Goal: Information Seeking & Learning: Learn about a topic

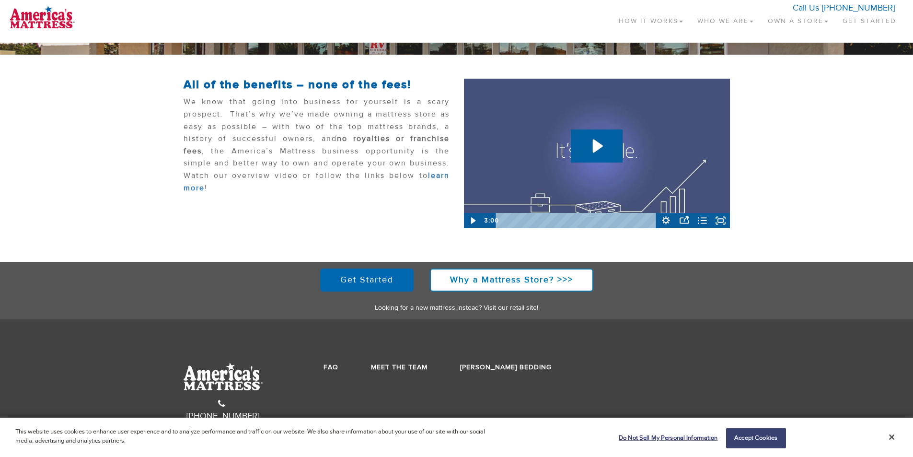
scroll to position [162, 0]
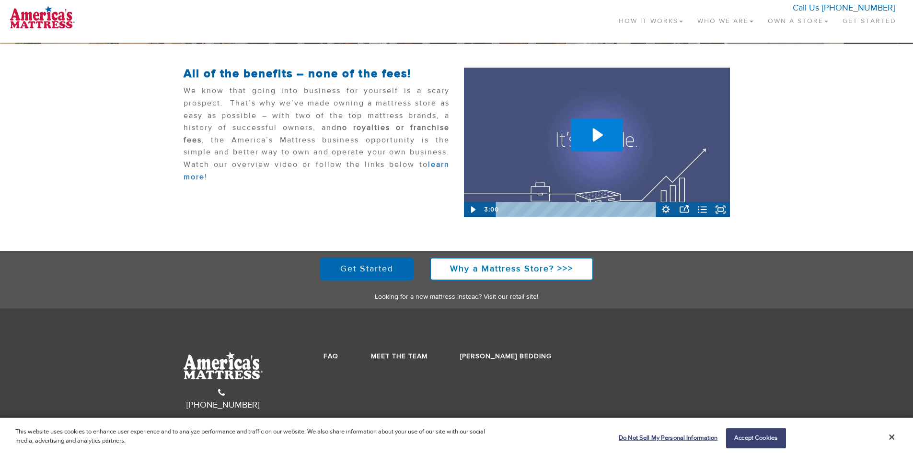
click at [593, 138] on icon "Play Video: AmMatt Sleep Simple Intro Video" at bounding box center [598, 134] width 10 height 13
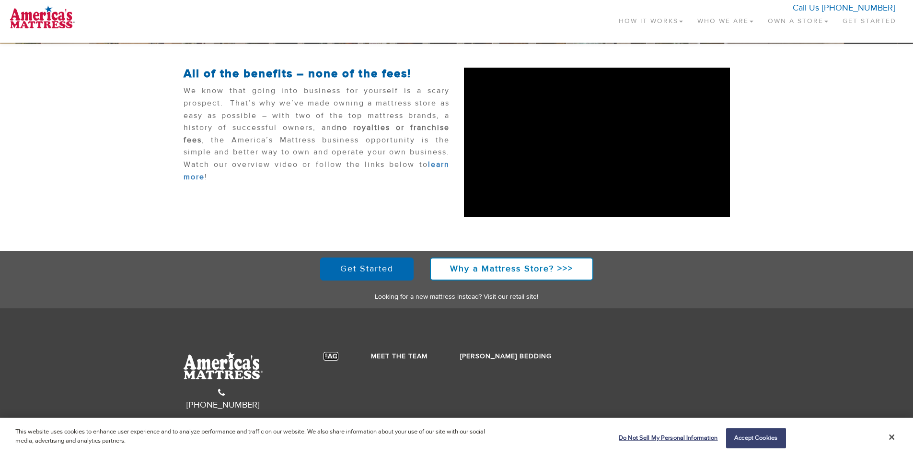
click at [324, 357] on link "FAQ" at bounding box center [330, 356] width 15 height 9
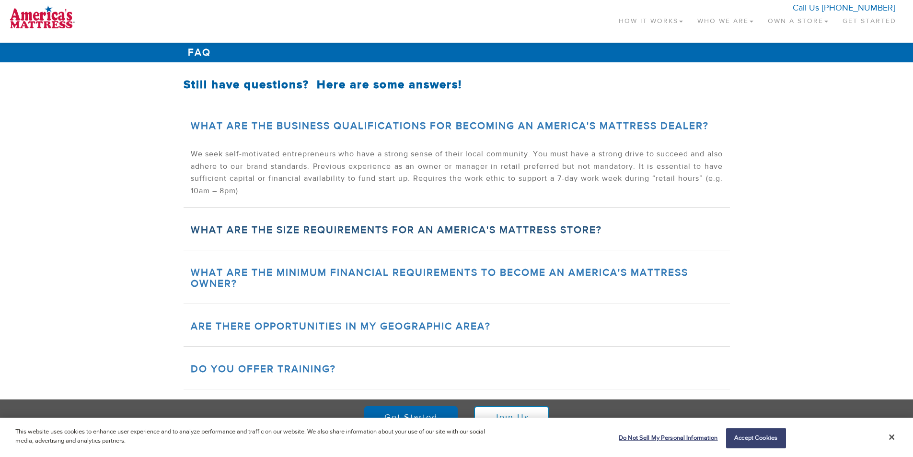
click at [376, 230] on link "What are the size requirements for an America's Mattress store?" at bounding box center [396, 229] width 411 height 13
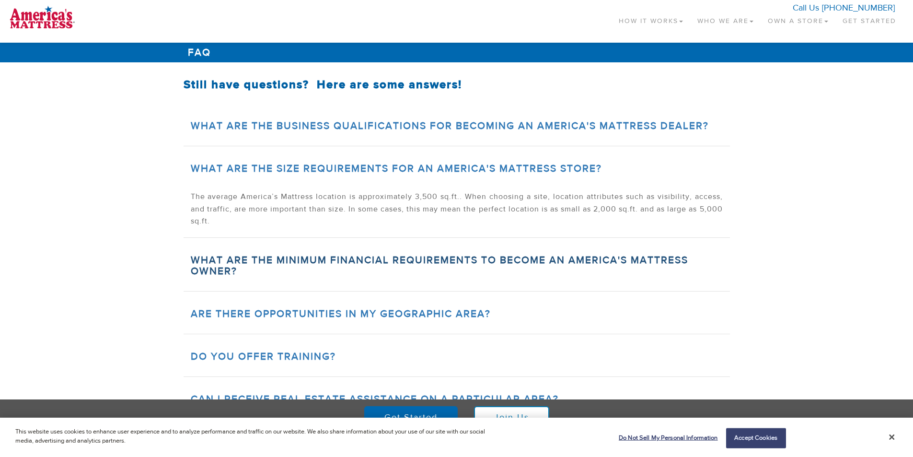
click at [385, 259] on link "What are the minimum financial requirements to become an America's Mattress Own…" at bounding box center [439, 265] width 497 height 24
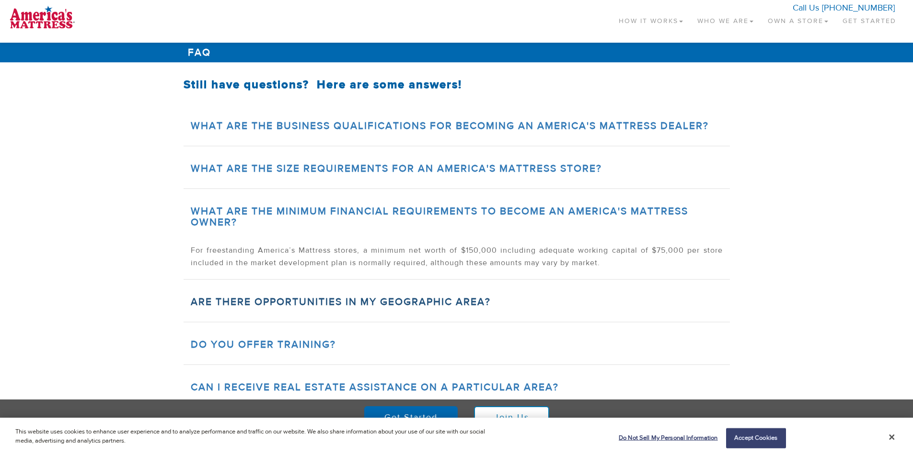
click at [281, 299] on link "Are there opportunities in my geographic area?" at bounding box center [341, 301] width 300 height 13
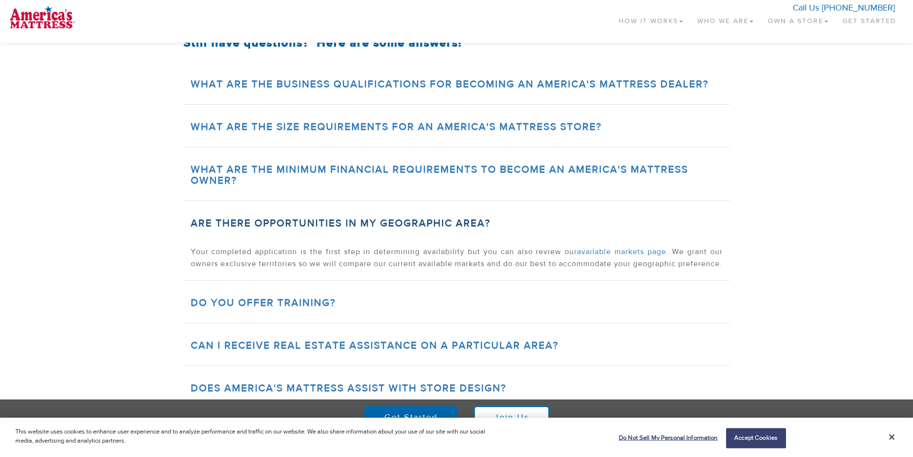
scroll to position [96, 0]
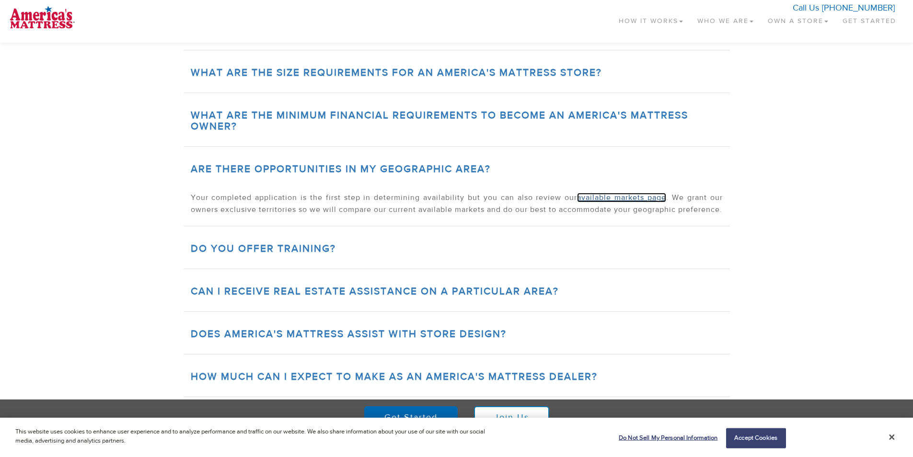
click at [634, 199] on link "available markets page" at bounding box center [621, 198] width 89 height 10
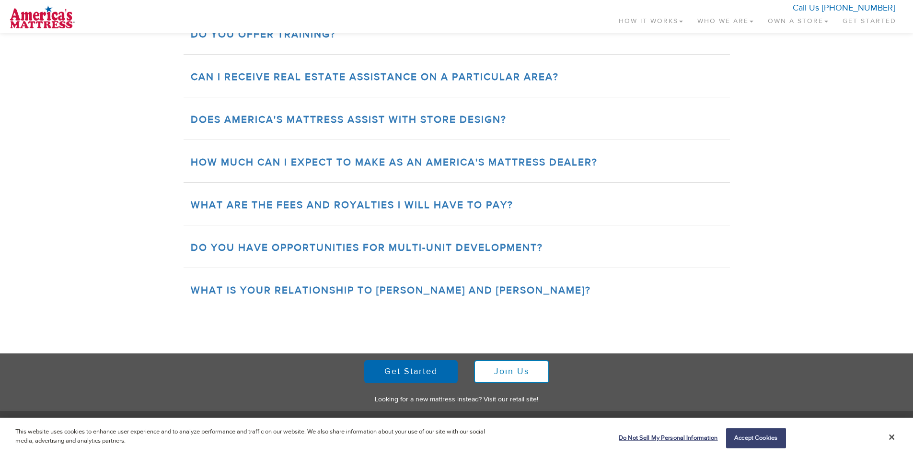
scroll to position [335, 0]
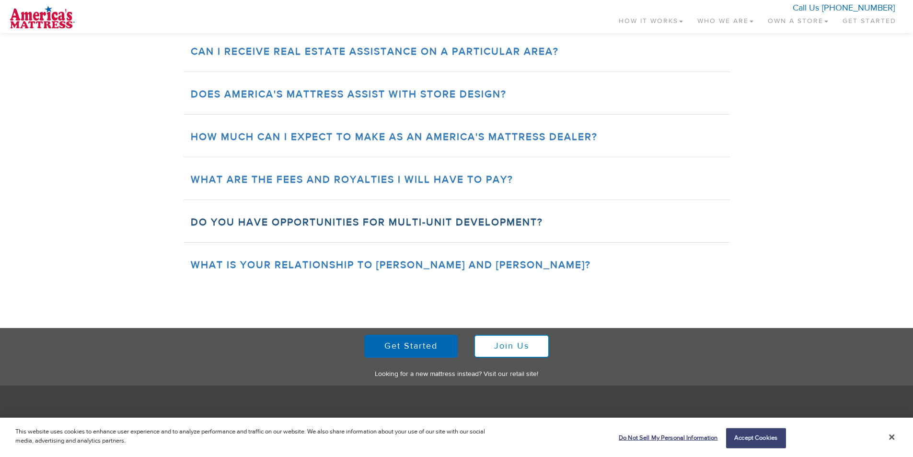
click at [311, 229] on link "Do you have opportunities for multi-unit development?" at bounding box center [367, 222] width 352 height 13
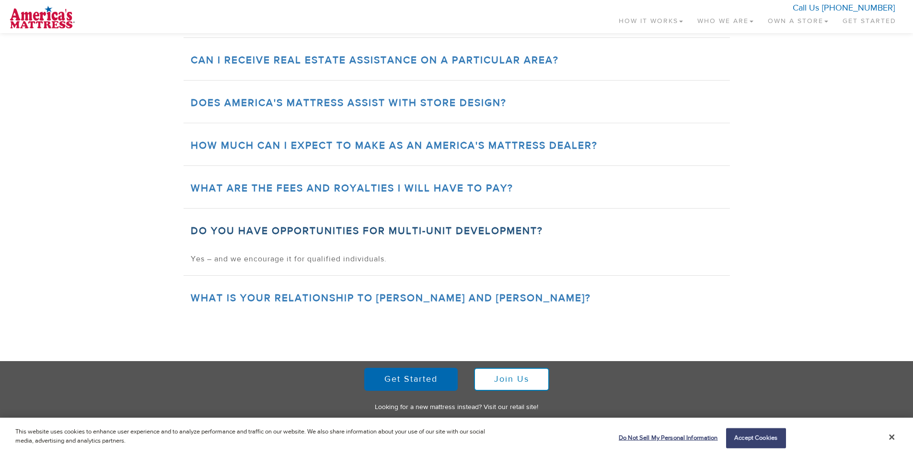
scroll to position [287, 0]
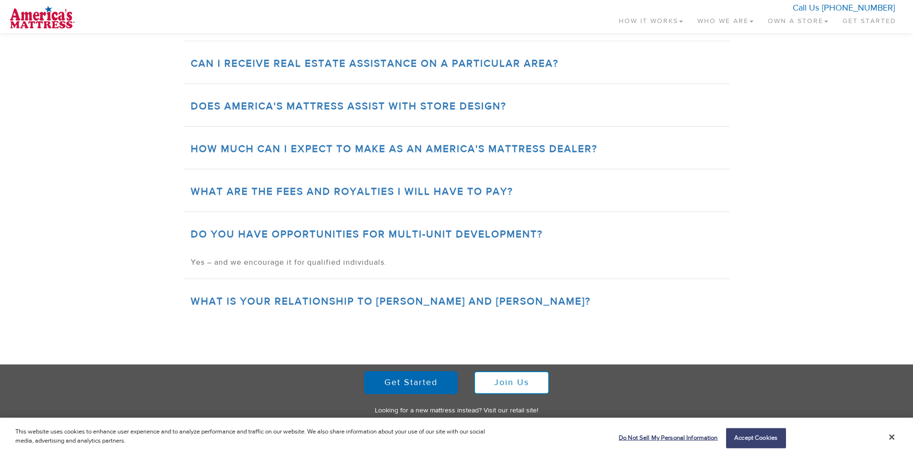
click at [310, 293] on div "What is your relationship to Serta and Simmons?" at bounding box center [457, 301] width 546 height 40
click at [311, 298] on link "What is your relationship to Serta and Simmons?" at bounding box center [391, 301] width 400 height 13
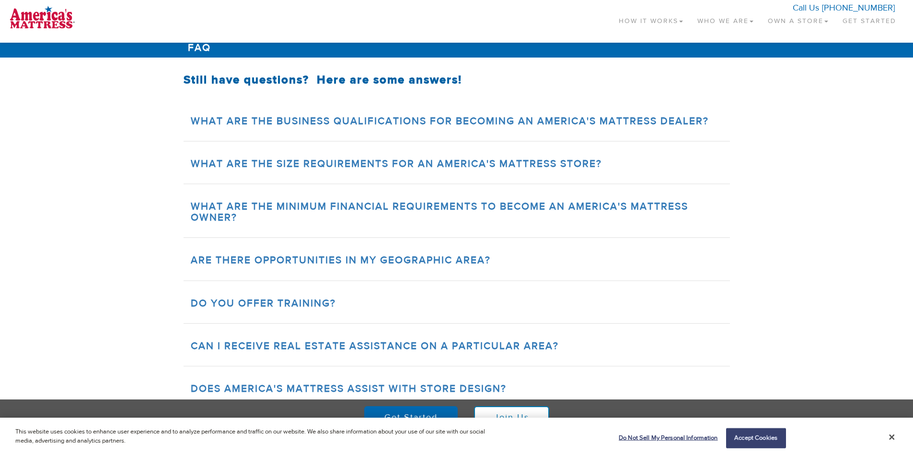
scroll to position [0, 0]
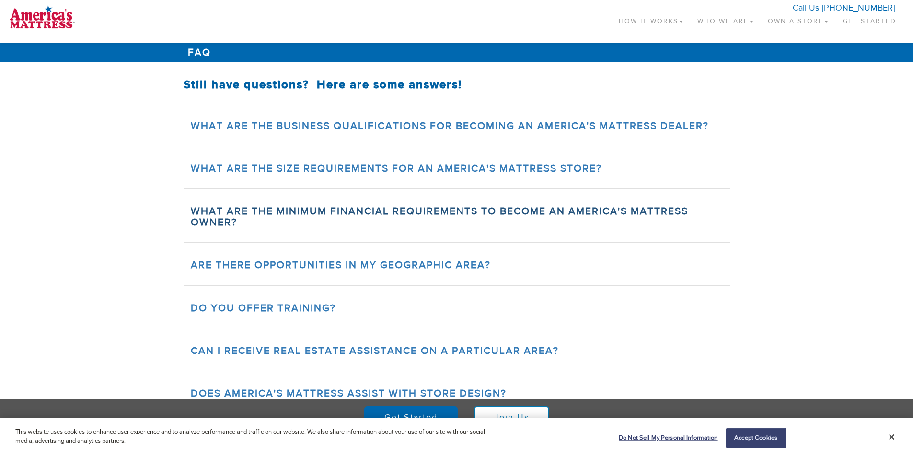
click at [295, 213] on link "What are the minimum financial requirements to become an America's Mattress Own…" at bounding box center [439, 217] width 497 height 24
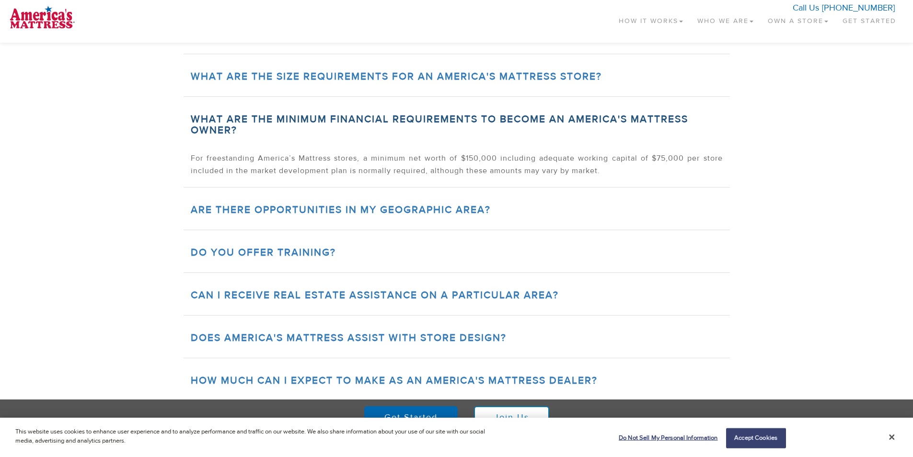
scroll to position [96, 0]
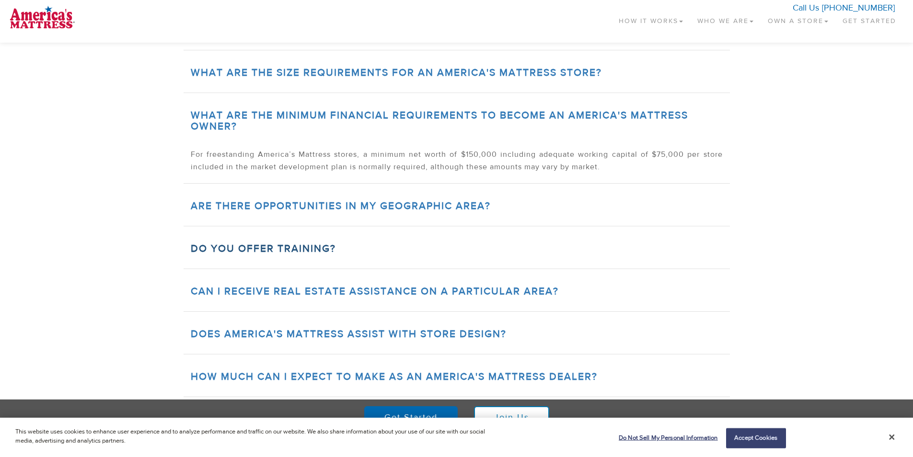
click at [276, 250] on link "Do you offer training?" at bounding box center [263, 248] width 145 height 13
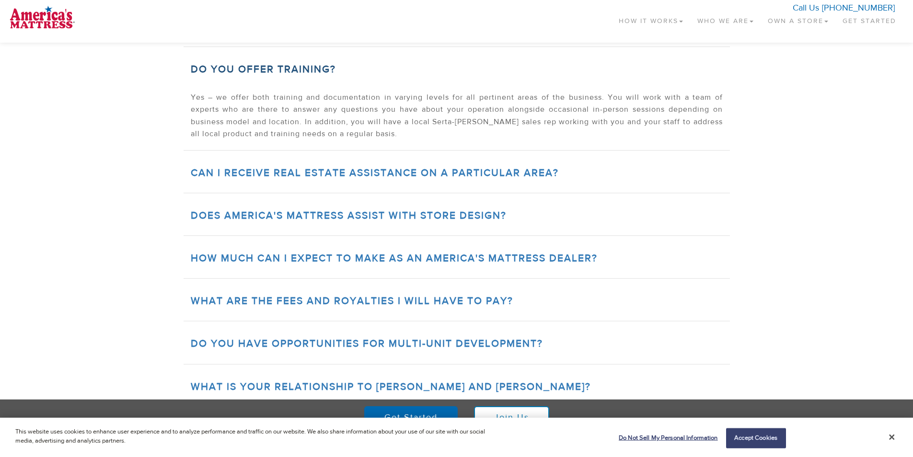
scroll to position [240, 0]
click at [342, 167] on link "Can I receive real estate assistance on a particular area?" at bounding box center [375, 171] width 368 height 13
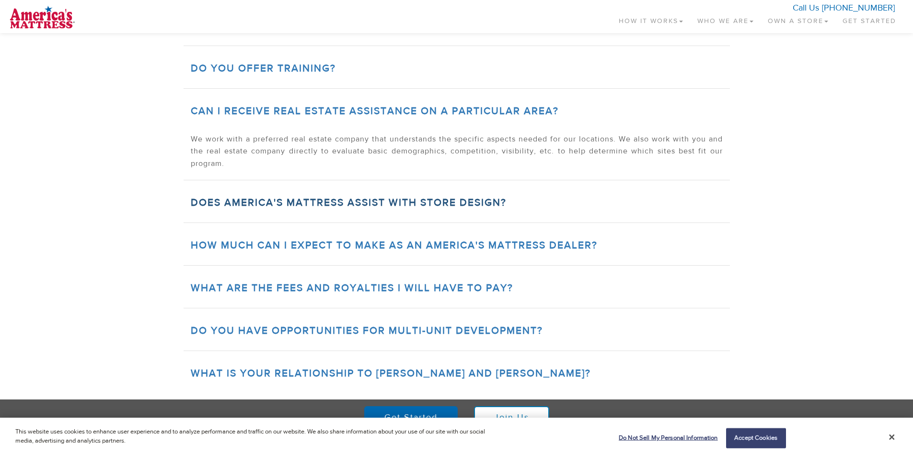
click at [282, 201] on link "Does America's Mattress assist with store design?" at bounding box center [349, 202] width 316 height 13
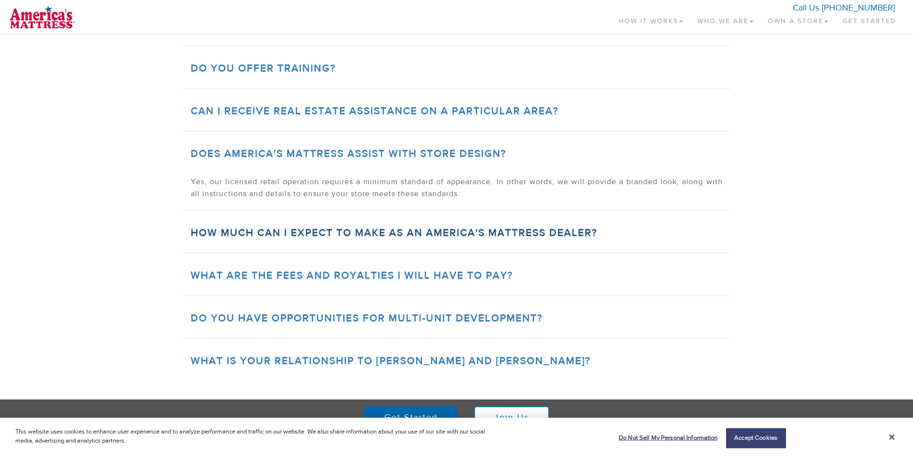
click at [304, 233] on link "How much can I expect to make as an America's Mattress Dealer?" at bounding box center [394, 232] width 407 height 13
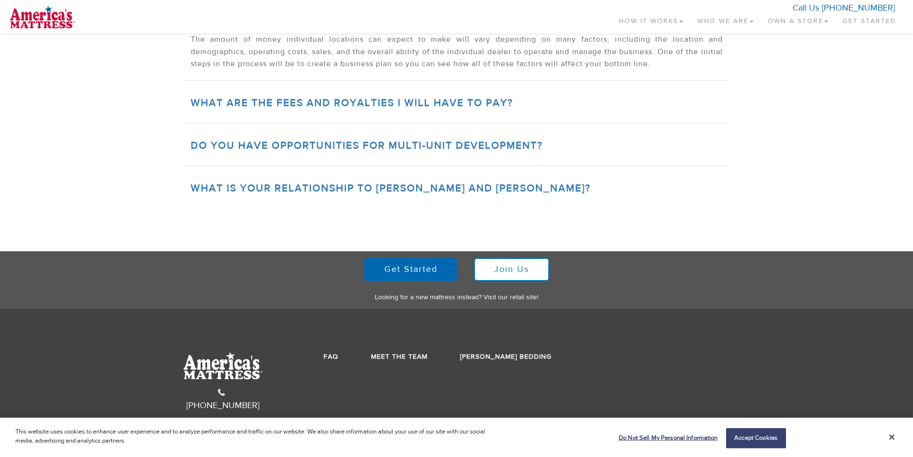
scroll to position [425, 0]
click at [516, 357] on link "[PERSON_NAME] Bedding" at bounding box center [506, 356] width 92 height 9
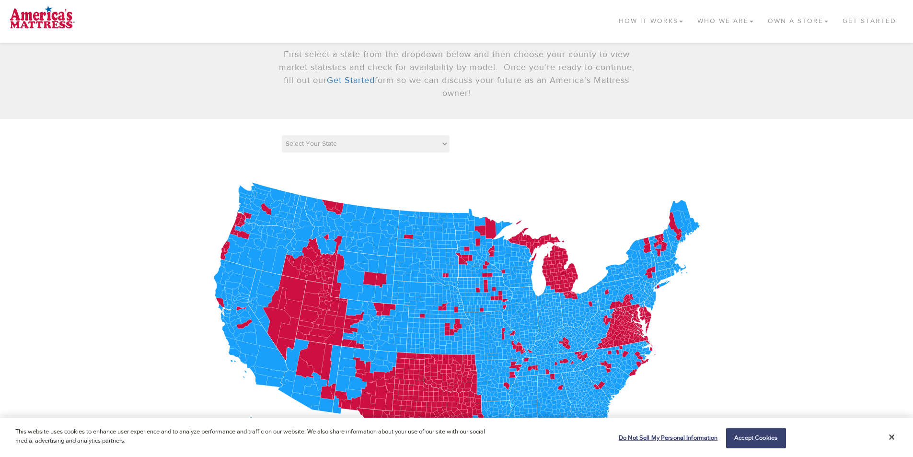
scroll to position [144, 0]
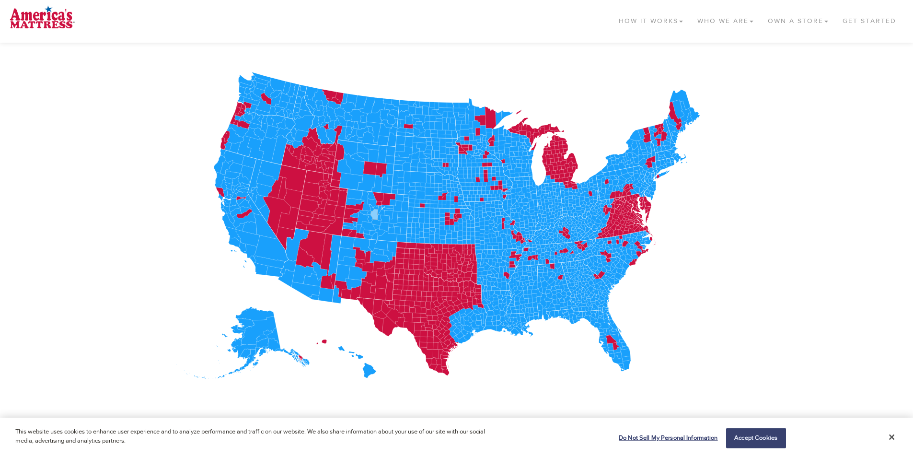
click at [374, 217] on icon at bounding box center [374, 214] width 8 height 11
click at [659, 18] on link "How It Works" at bounding box center [650, 19] width 79 height 28
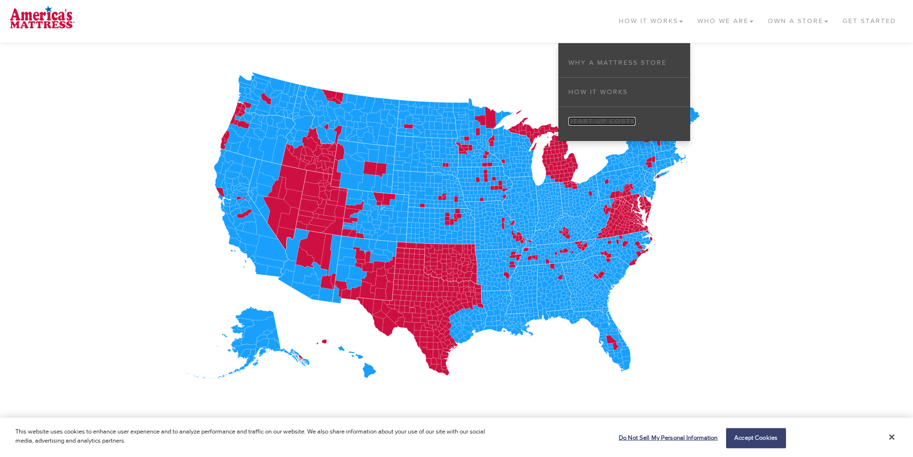
click at [615, 119] on link "Start-up Costs" at bounding box center [601, 121] width 67 height 9
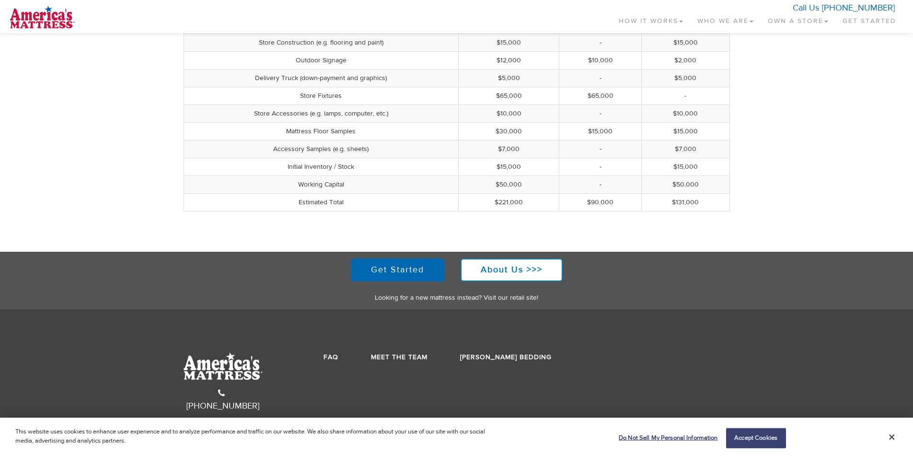
scroll to position [342, 0]
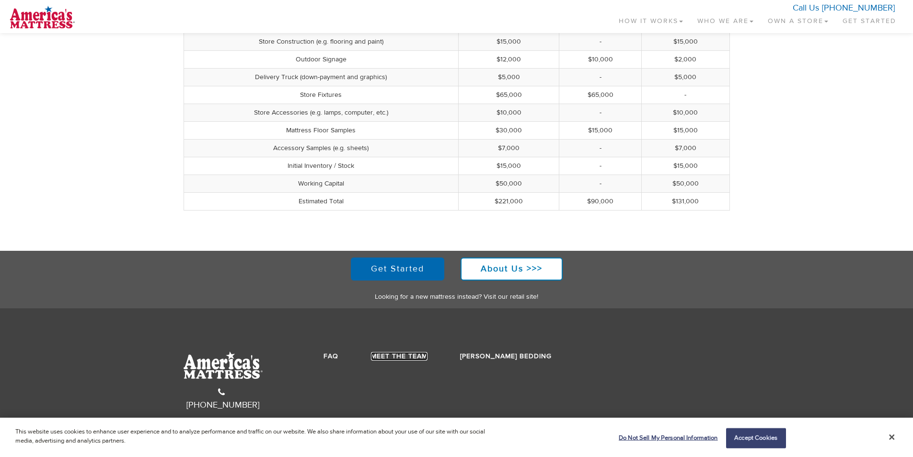
click at [395, 358] on link "Meet the Team" at bounding box center [399, 356] width 57 height 9
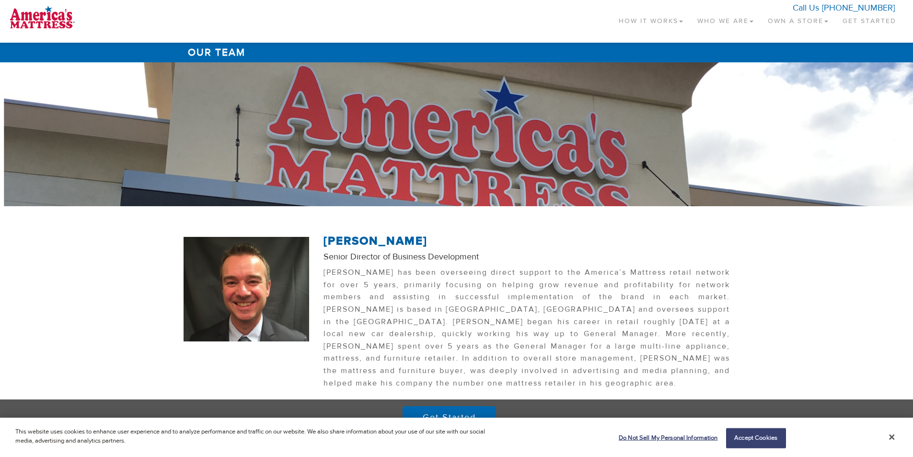
click at [724, 24] on link "Who We Are" at bounding box center [725, 19] width 70 height 28
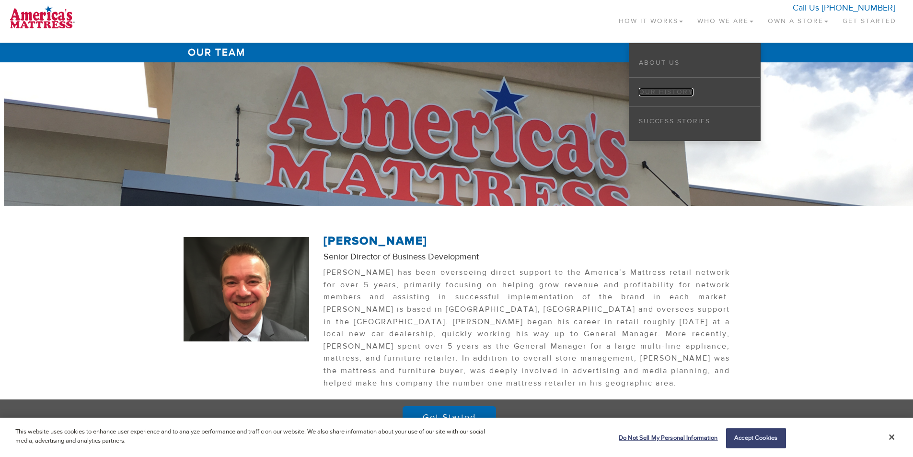
click at [674, 91] on link "Our History" at bounding box center [666, 92] width 55 height 9
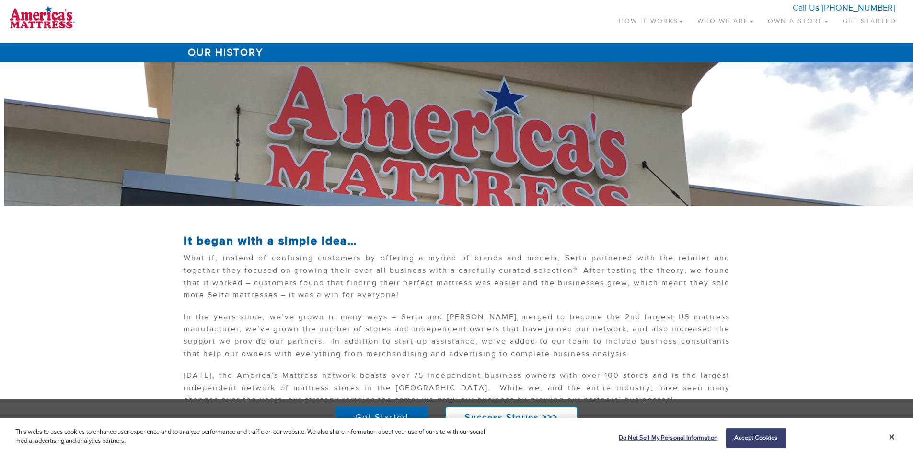
click at [814, 22] on link "Own a Store" at bounding box center [797, 19] width 75 height 28
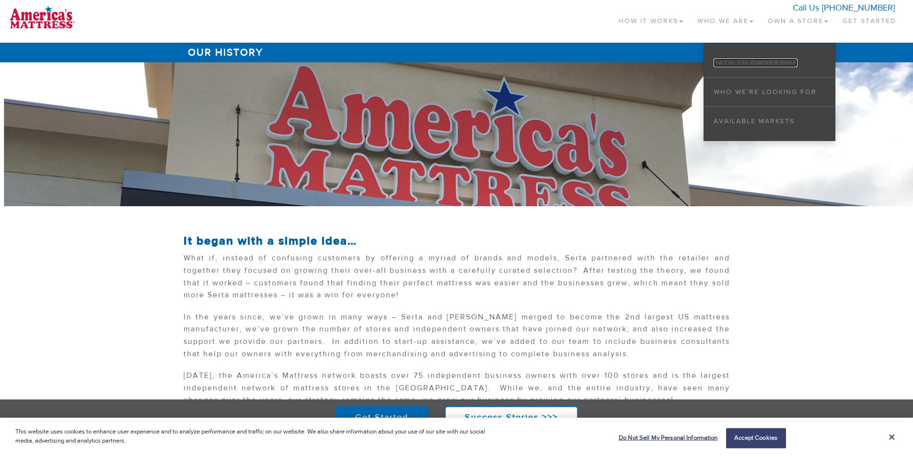
click at [743, 60] on link "Path to Ownership" at bounding box center [756, 62] width 84 height 9
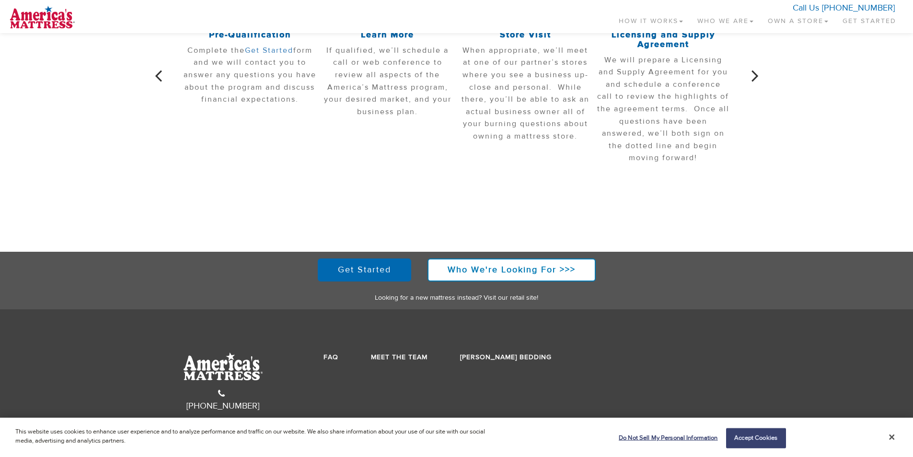
scroll to position [389, 0]
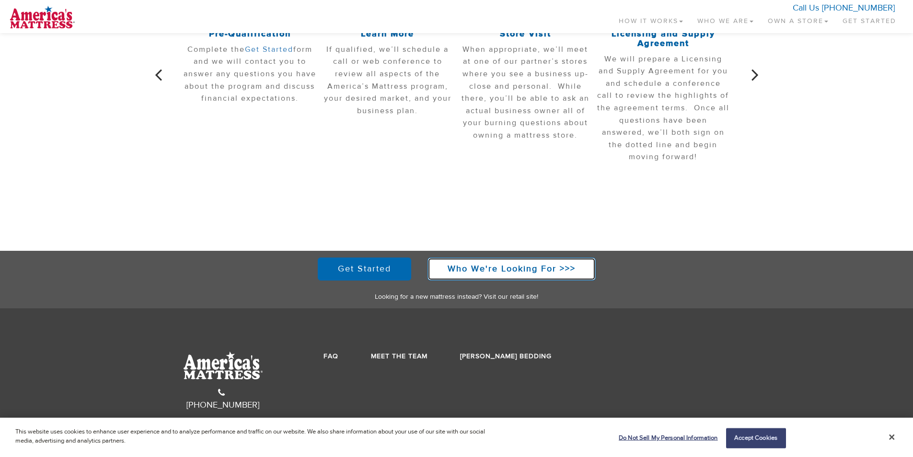
click at [520, 270] on strong "Who We're Looking For >>>" at bounding box center [512, 268] width 128 height 11
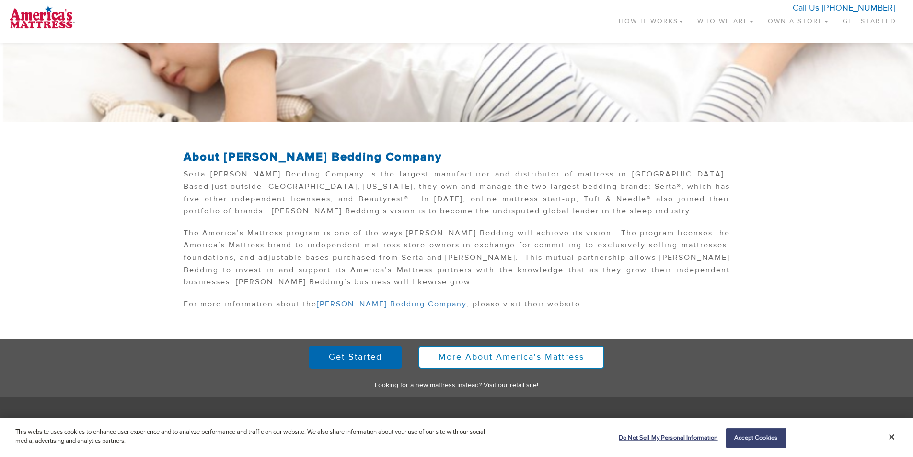
scroll to position [96, 0]
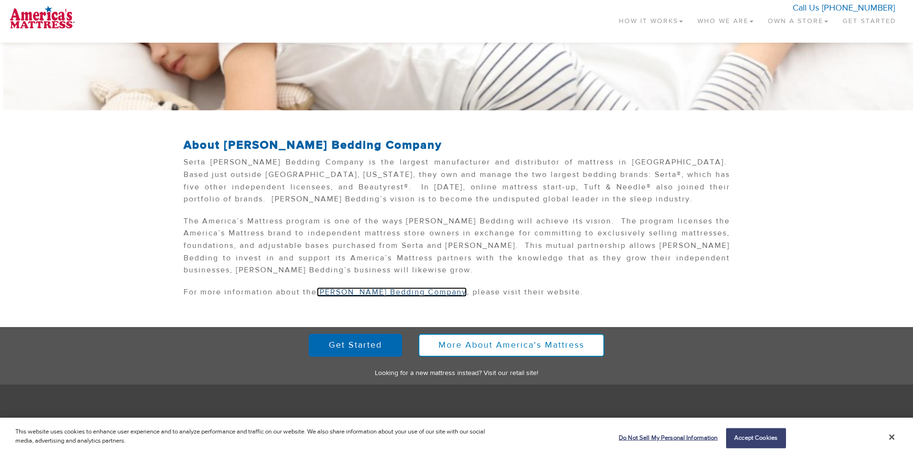
click at [426, 290] on link "Serta Simmons Bedding Company" at bounding box center [392, 292] width 150 height 10
click at [860, 21] on link "Get Started" at bounding box center [869, 19] width 68 height 28
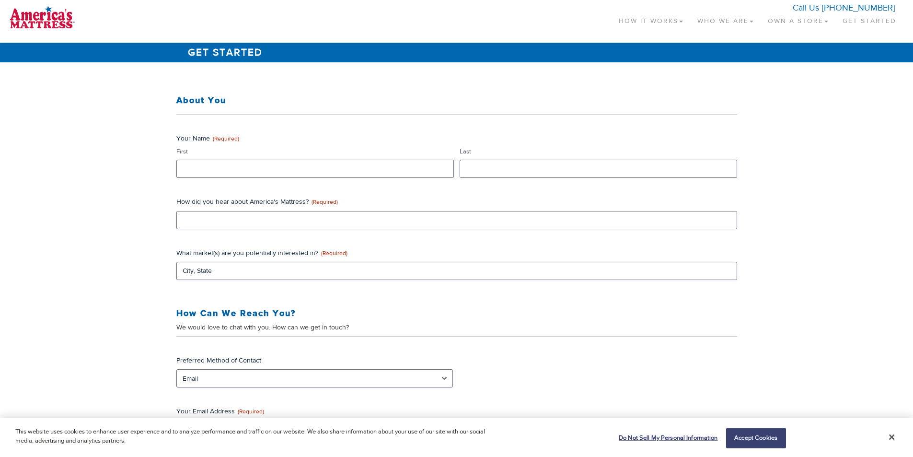
click at [797, 24] on link "Own a Store" at bounding box center [797, 19] width 75 height 28
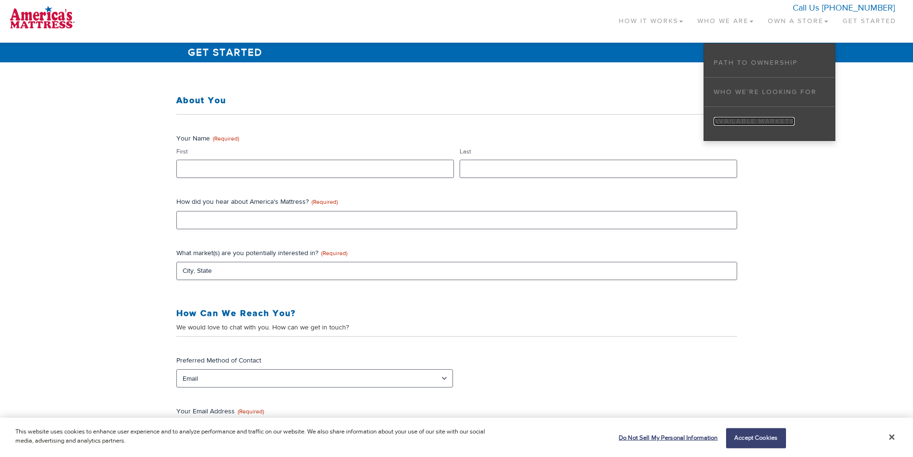
click at [746, 120] on link "Available Markets" at bounding box center [754, 121] width 81 height 9
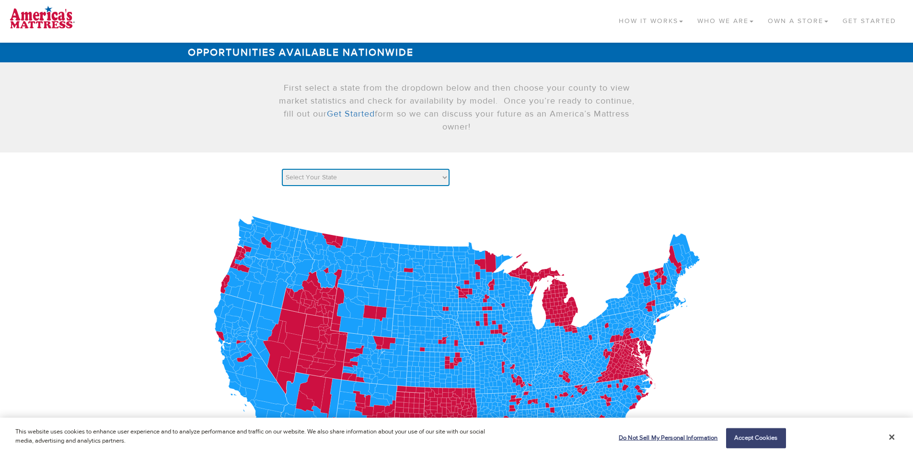
click at [300, 179] on select "Select Your State AK AL AR AZ CA CO [GEOGRAPHIC_DATA] [GEOGRAPHIC_DATA] DE [GEO…" at bounding box center [366, 177] width 168 height 17
select select "CO"
click at [282, 169] on select "Select Your State AK AL AR AZ CA CO [GEOGRAPHIC_DATA] [GEOGRAPHIC_DATA] DE [GEO…" at bounding box center [366, 177] width 168 height 17
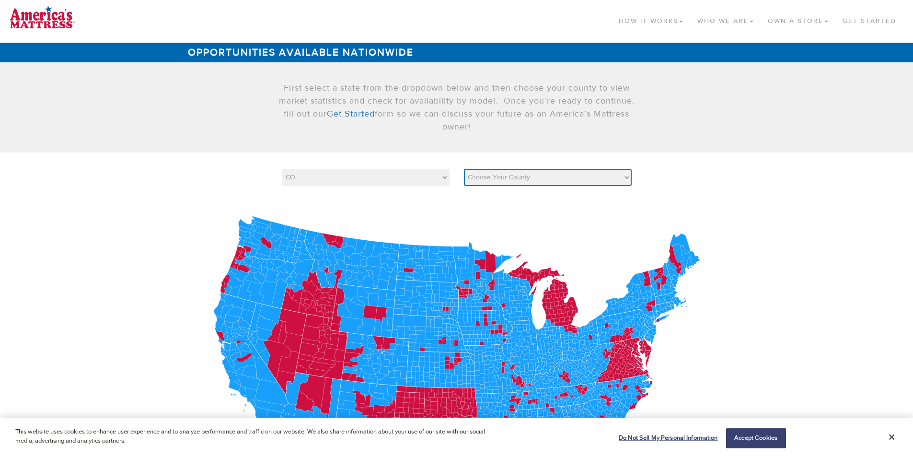
click at [497, 180] on select "Choose Your County [GEOGRAPHIC_DATA] Alamosa [GEOGRAPHIC_DATA] [PERSON_NAME] [G…" at bounding box center [548, 177] width 168 height 17
select select "8001"
click at [464, 169] on select "Choose Your County [GEOGRAPHIC_DATA] Alamosa [GEOGRAPHIC_DATA] [PERSON_NAME] [G…" at bounding box center [548, 177] width 168 height 17
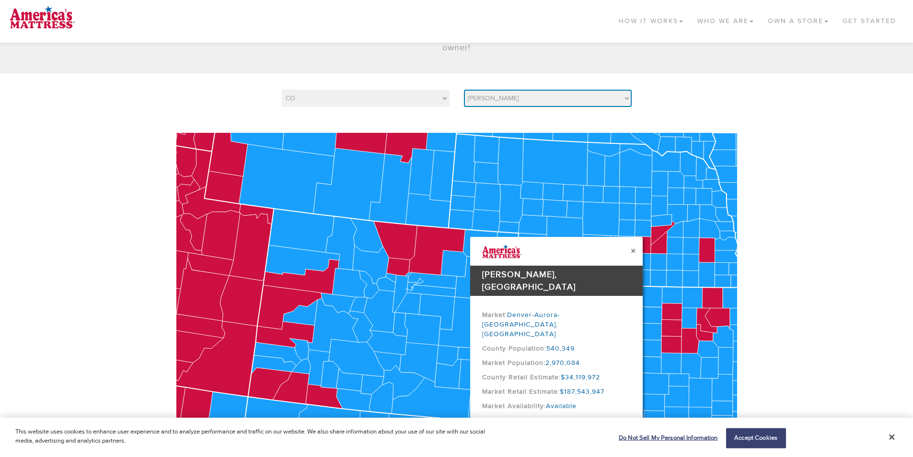
scroll to position [96, 0]
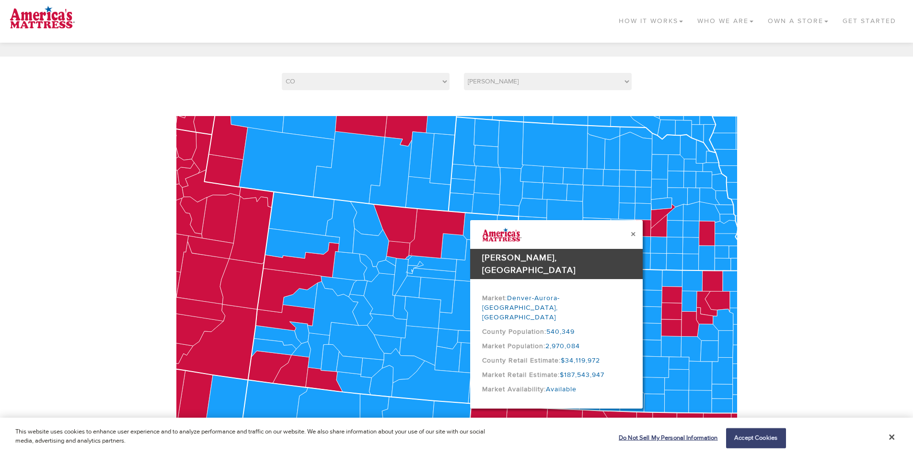
click at [633, 234] on button "×" at bounding box center [633, 234] width 5 height 10
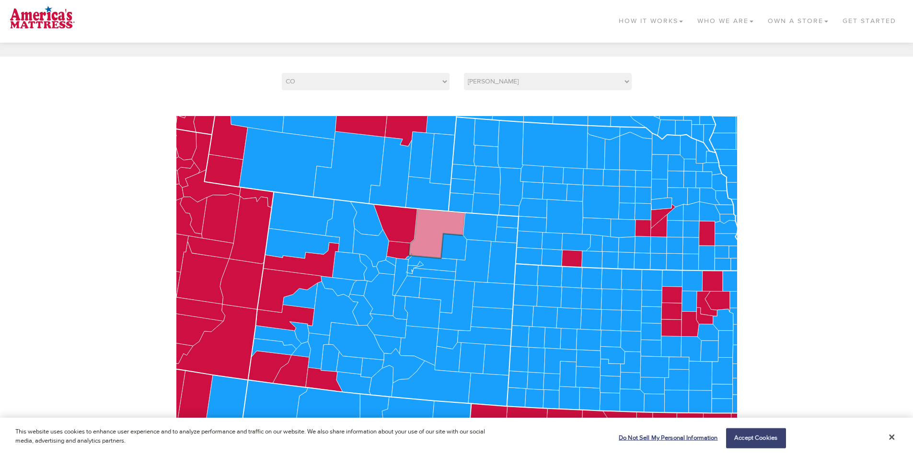
click at [433, 234] on icon at bounding box center [437, 232] width 57 height 49
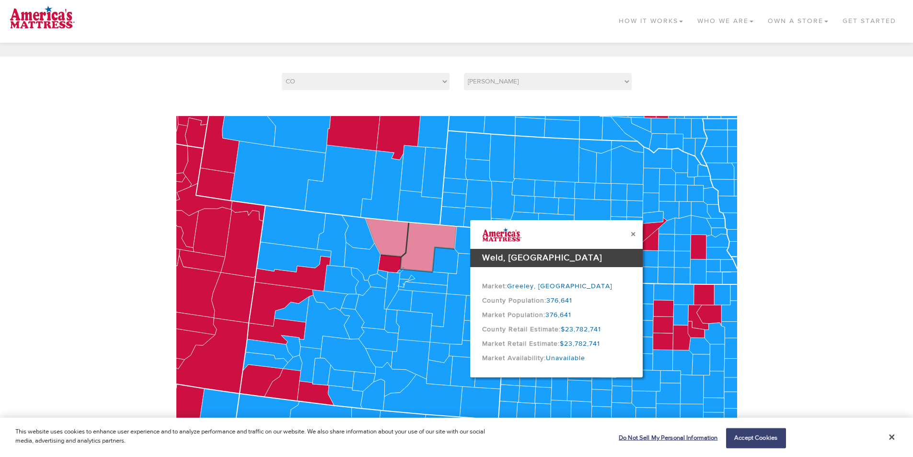
click at [403, 233] on icon at bounding box center [387, 237] width 44 height 39
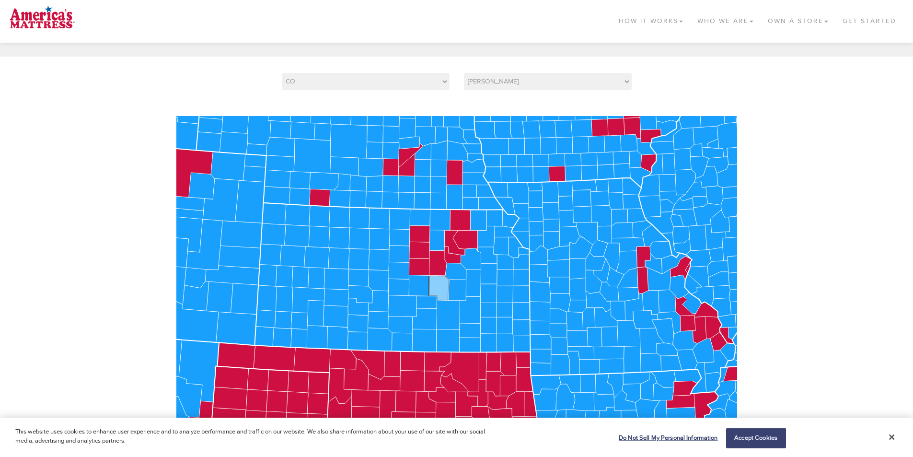
click at [437, 279] on g at bounding box center [378, 280] width 2101 height 1230
click at [363, 396] on icon at bounding box center [365, 398] width 28 height 18
click at [297, 82] on select "Select Your State AK AL AR AZ CA CO [GEOGRAPHIC_DATA] [GEOGRAPHIC_DATA] DE [GEO…" at bounding box center [366, 81] width 168 height 17
select select "[GEOGRAPHIC_DATA]"
click at [282, 73] on select "Select Your State AK AL AR AZ CA CO [GEOGRAPHIC_DATA] [GEOGRAPHIC_DATA] DE [GEO…" at bounding box center [366, 81] width 168 height 17
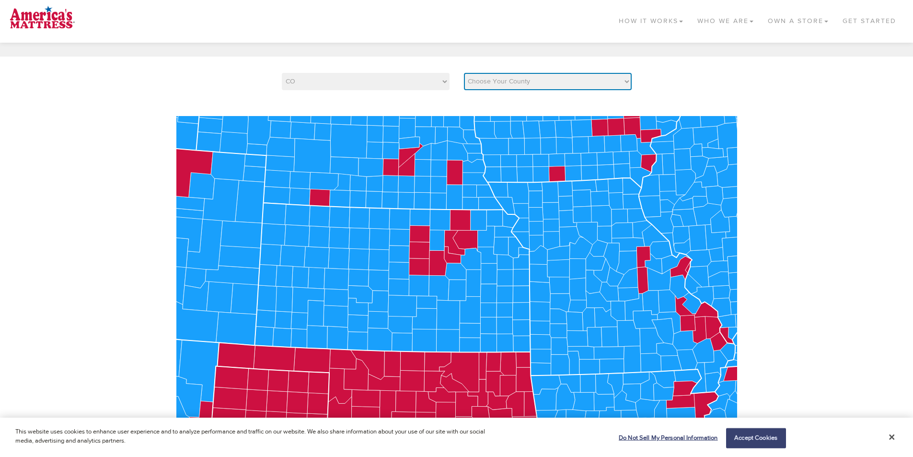
click at [494, 80] on select "Choose Your County [PERSON_NAME] [PERSON_NAME] [PERSON_NAME] [PERSON_NAME] Atas…" at bounding box center [548, 81] width 168 height 17
select select "48001"
click at [464, 73] on select "Choose Your County [PERSON_NAME] [PERSON_NAME] [PERSON_NAME] [PERSON_NAME] Atas…" at bounding box center [548, 81] width 168 height 17
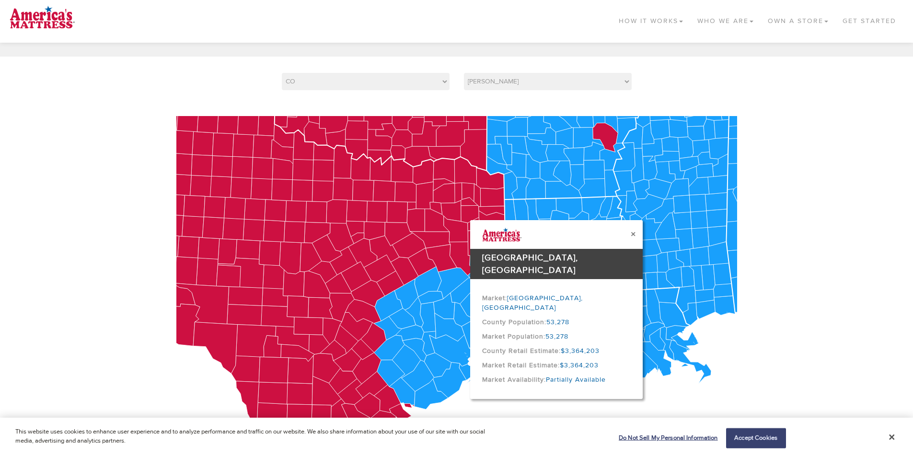
click at [635, 233] on div "×" at bounding box center [556, 234] width 173 height 14
click at [633, 235] on button "×" at bounding box center [633, 234] width 5 height 10
